Goal: Navigation & Orientation: Find specific page/section

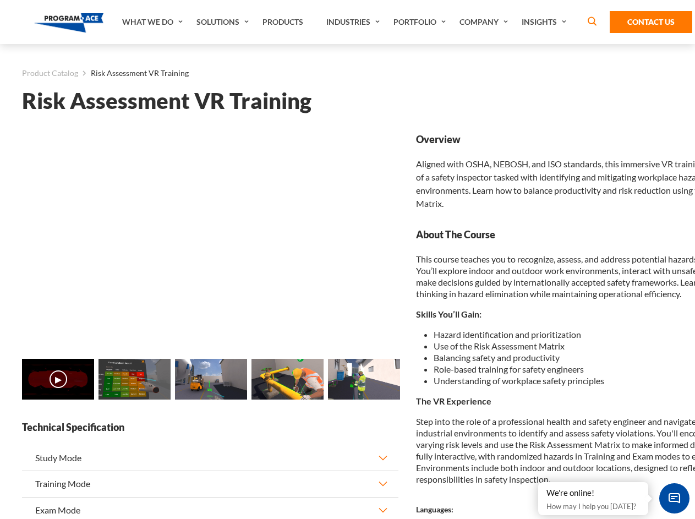
click at [224, 22] on link "Solutions" at bounding box center [224, 22] width 66 height 44
click at [0, 0] on div "AI & Computer Vision Solutions Computer Vision Quality Control AI tools for fas…" at bounding box center [0, 0] width 0 height 0
click at [0, 0] on div "AI & Computer Vision Solutions Virtual Training Solutions Virtual Tour Solution…" at bounding box center [0, 0] width 0 height 0
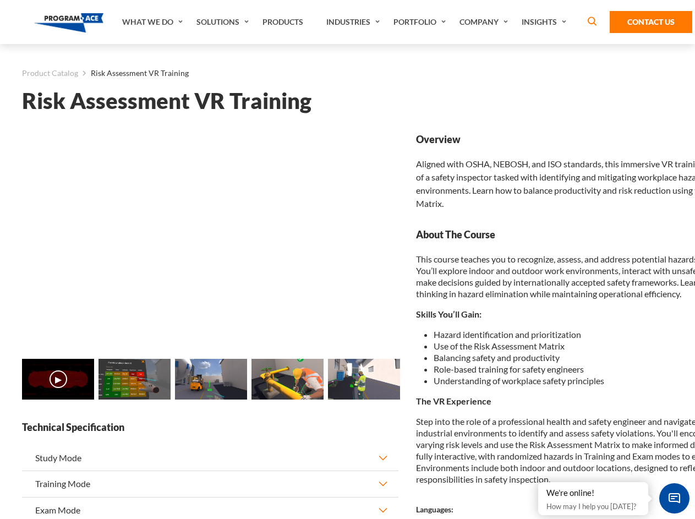
click at [0, 0] on div "AI & Computer Vision Solutions Virtual Training Solutions Virtual Tour Solution…" at bounding box center [0, 0] width 0 height 0
click at [0, 0] on div "AI & Computer Vision Solutions Computer Vision Quality Control AI tools for fas…" at bounding box center [0, 0] width 0 height 0
